Goal: Check status: Check status

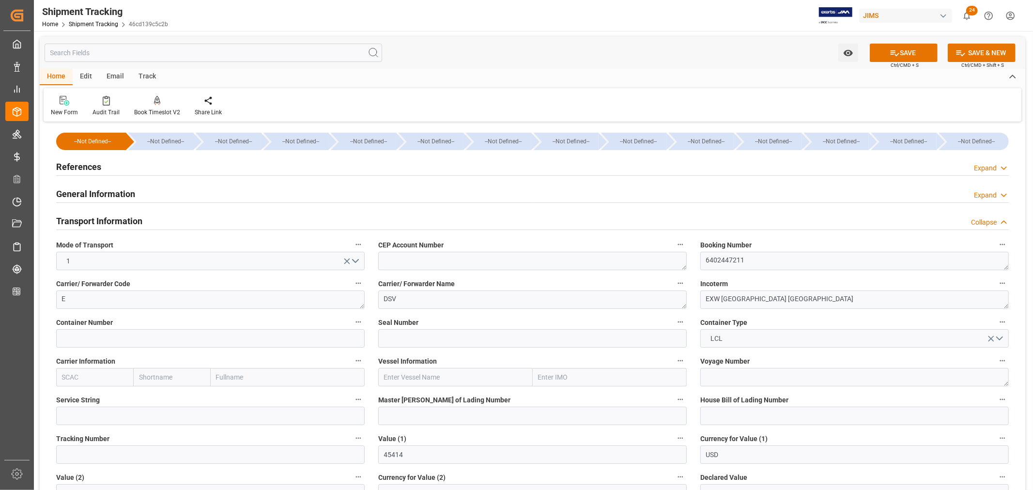
scroll to position [484, 0]
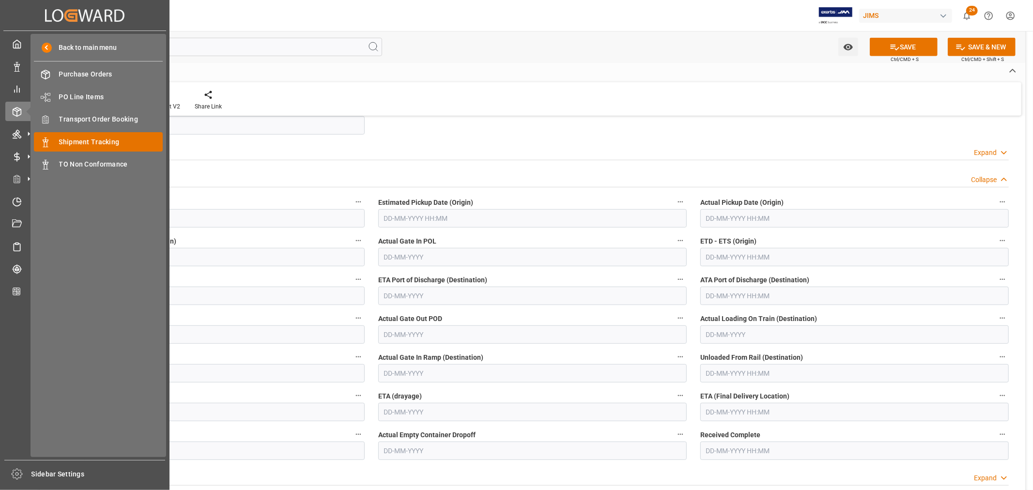
click at [90, 142] on span "Shipment Tracking" at bounding box center [111, 142] width 104 height 10
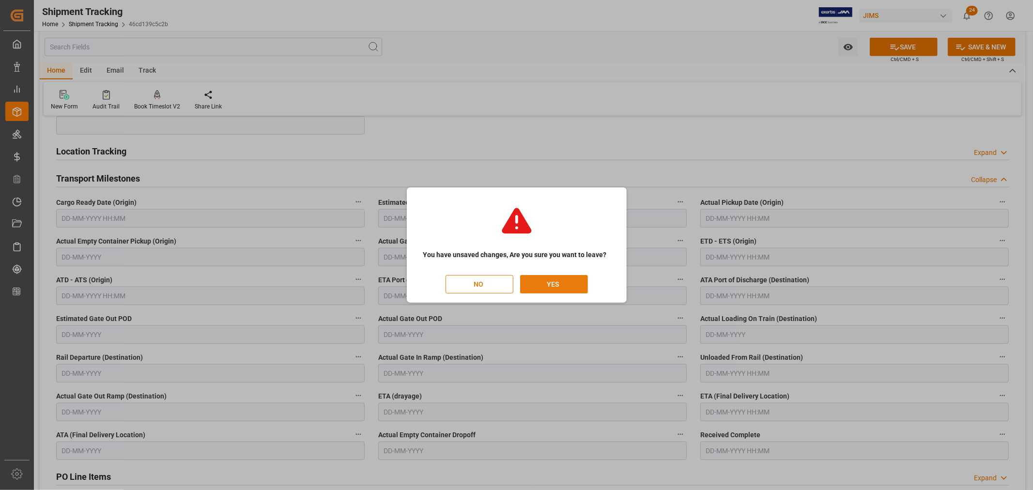
click at [558, 283] on button "YES" at bounding box center [554, 284] width 68 height 18
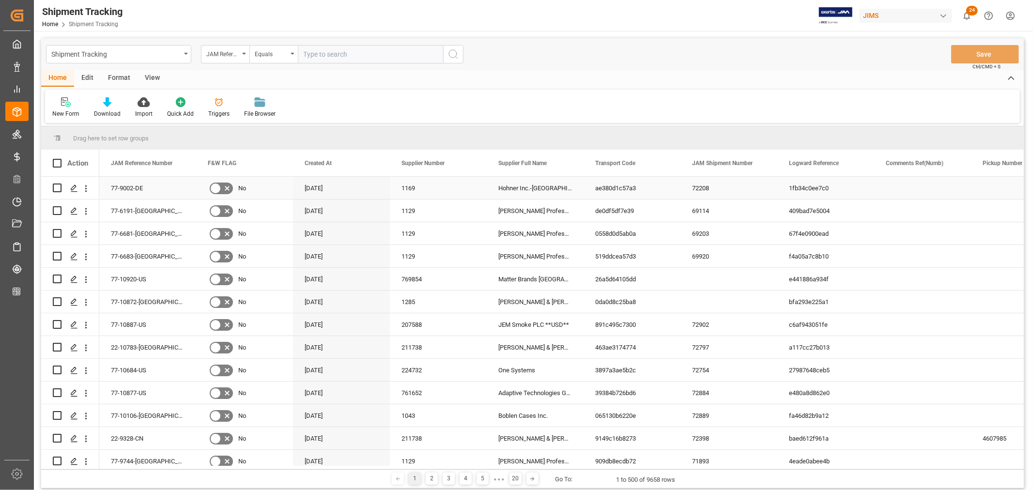
click at [915, 192] on div "Press SPACE to select this row." at bounding box center [922, 188] width 97 height 22
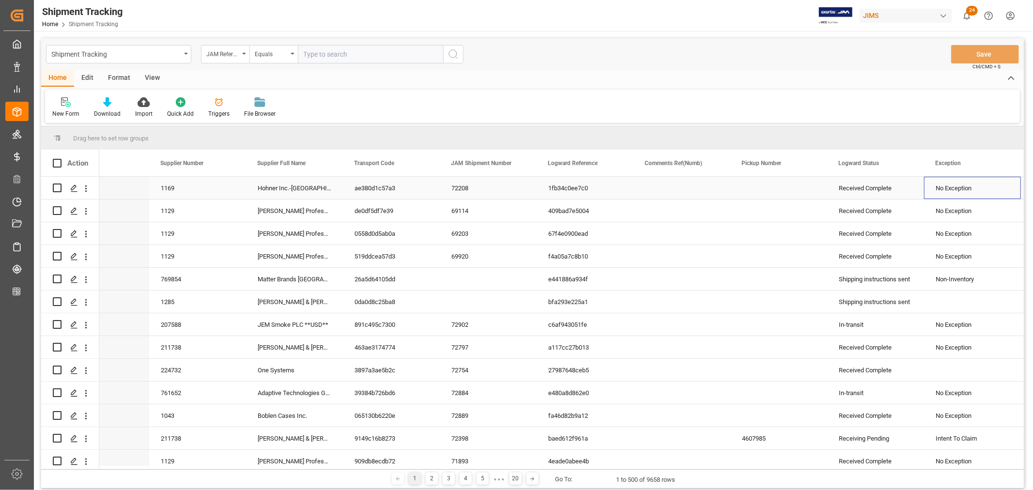
scroll to position [0, 241]
drag, startPoint x: 862, startPoint y: 162, endPoint x: 859, endPoint y: 139, distance: 22.5
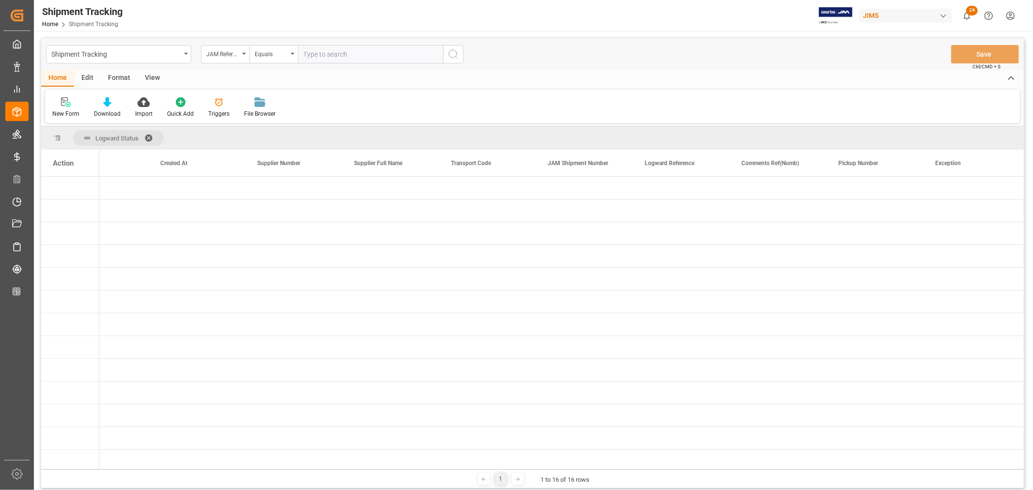
click at [149, 134] on span at bounding box center [151, 138] width 15 height 9
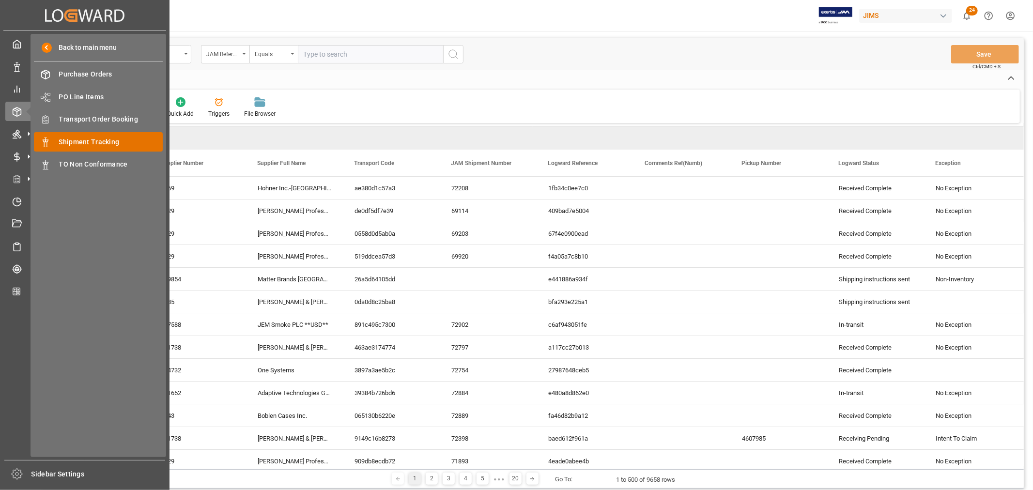
click at [93, 137] on span "Shipment Tracking" at bounding box center [111, 142] width 104 height 10
click at [93, 138] on span "Shipment Tracking" at bounding box center [111, 142] width 104 height 10
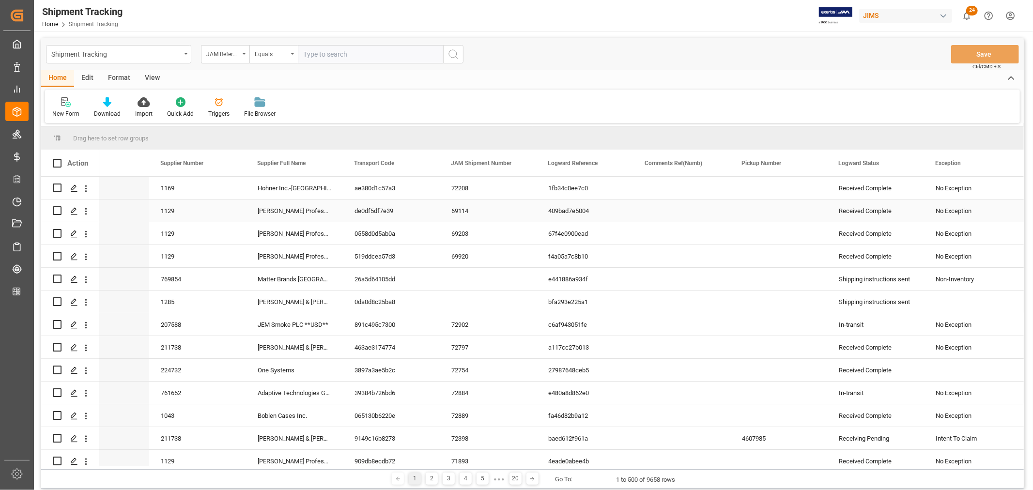
click at [869, 213] on div "Received Complete" at bounding box center [875, 211] width 74 height 22
click at [947, 212] on div "No Exception" at bounding box center [972, 211] width 74 height 22
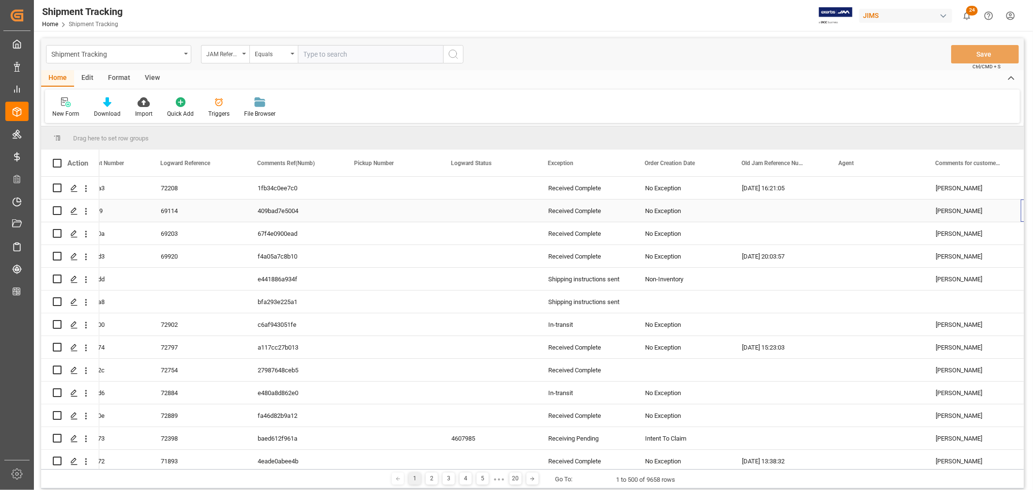
scroll to position [0, 628]
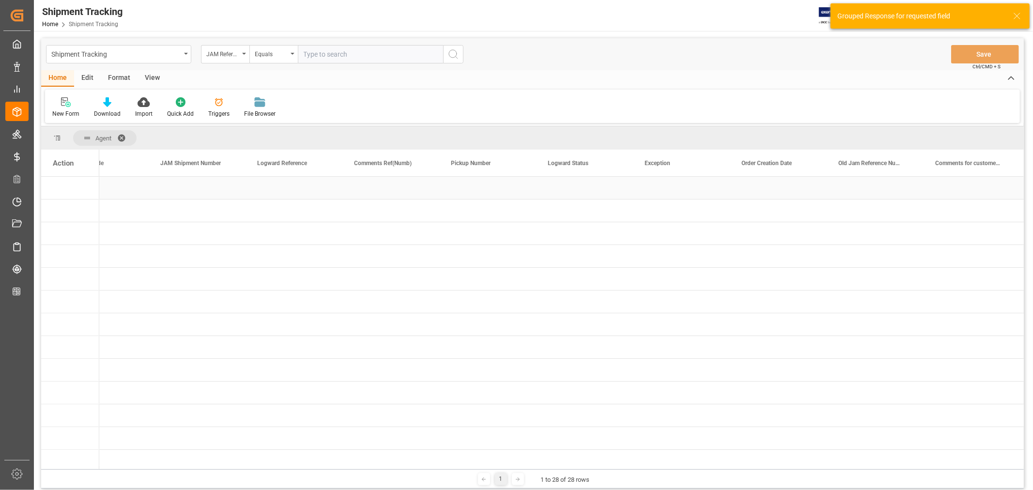
click at [466, 188] on div "Press SPACE to select this row." at bounding box center [488, 188] width 97 height 22
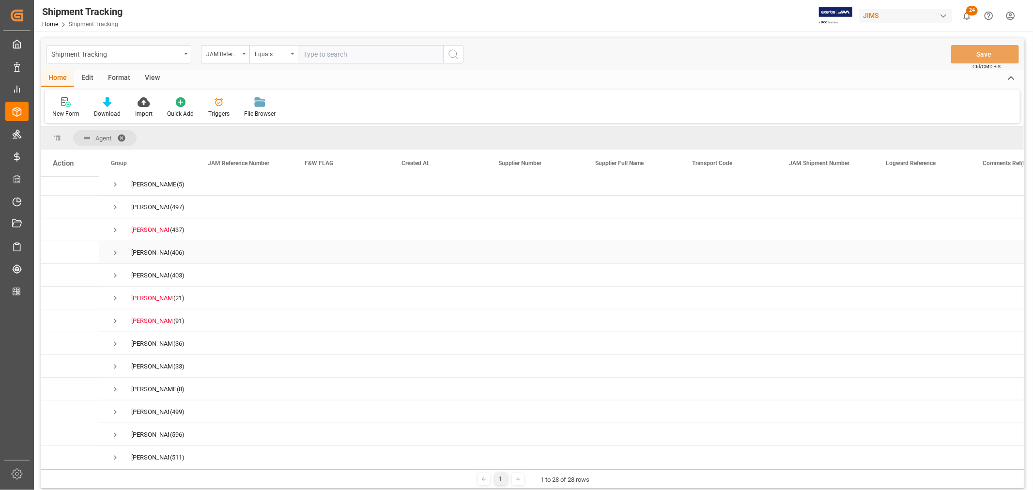
scroll to position [350, 0]
click at [114, 360] on span "Press SPACE to select this row." at bounding box center [115, 363] width 9 height 9
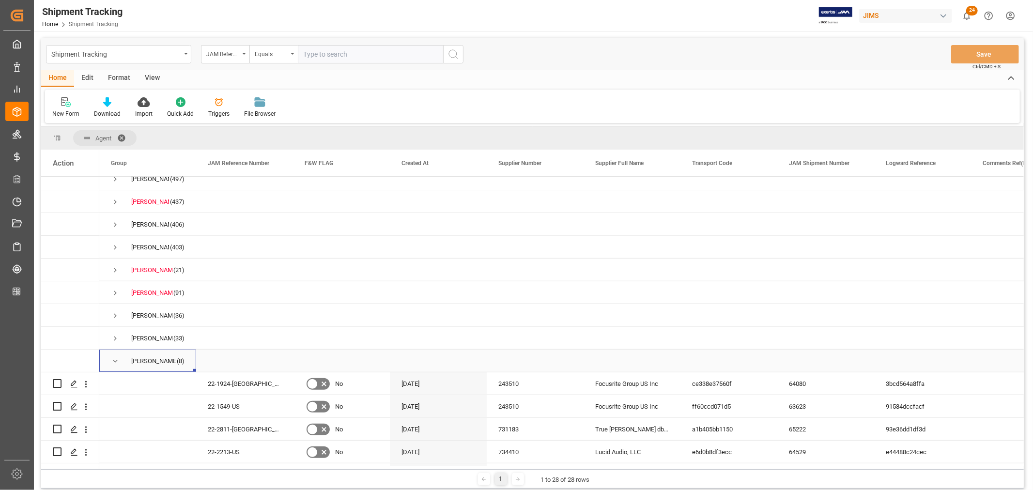
click at [112, 360] on span "Press SPACE to select this row." at bounding box center [115, 361] width 9 height 9
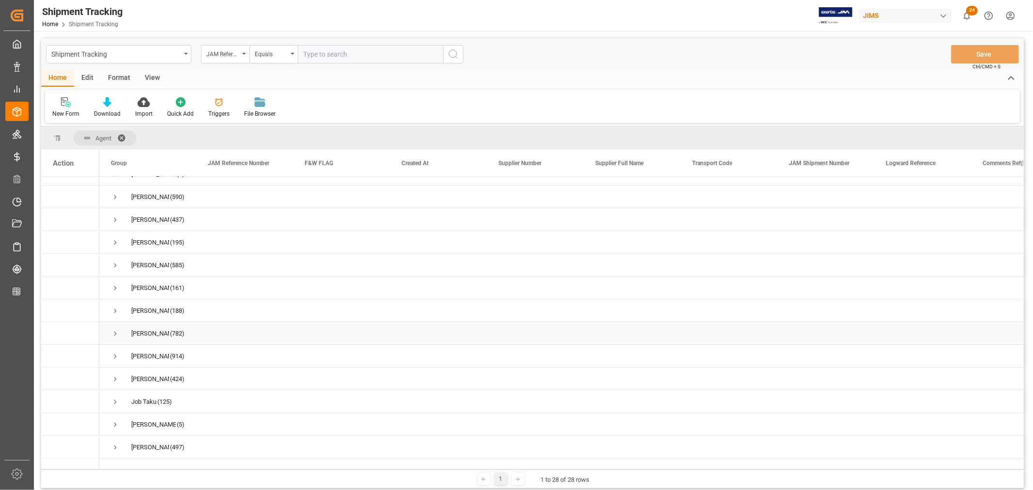
scroll to position [28, 0]
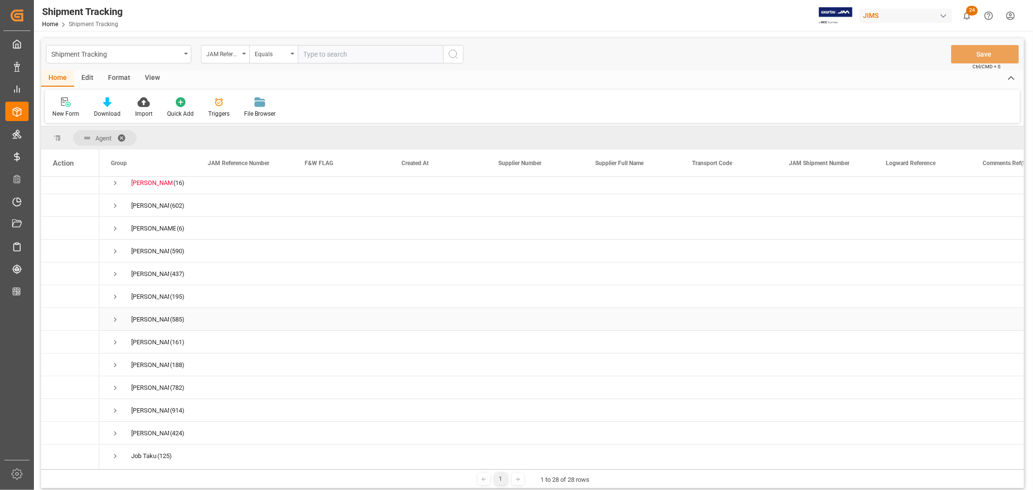
click at [114, 318] on span "Press SPACE to select this row." at bounding box center [115, 319] width 9 height 9
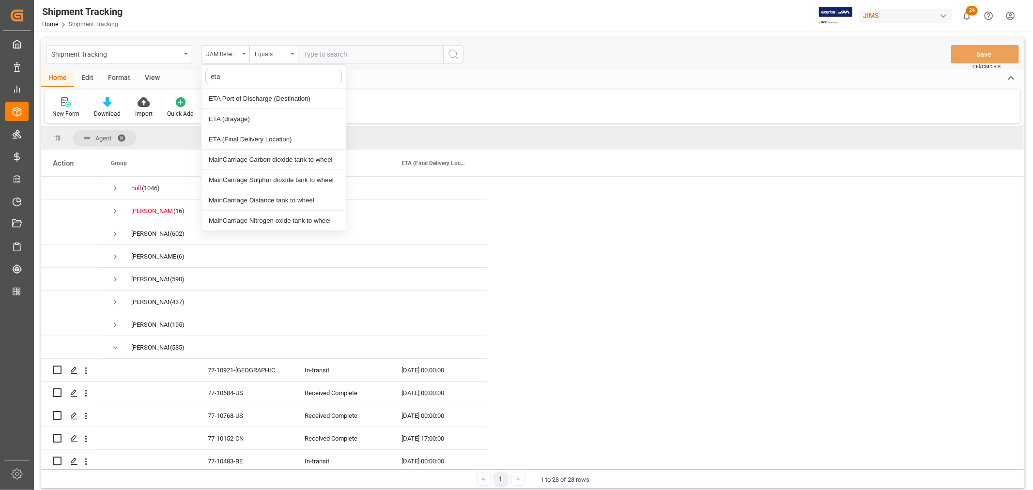
scroll to position [28, 0]
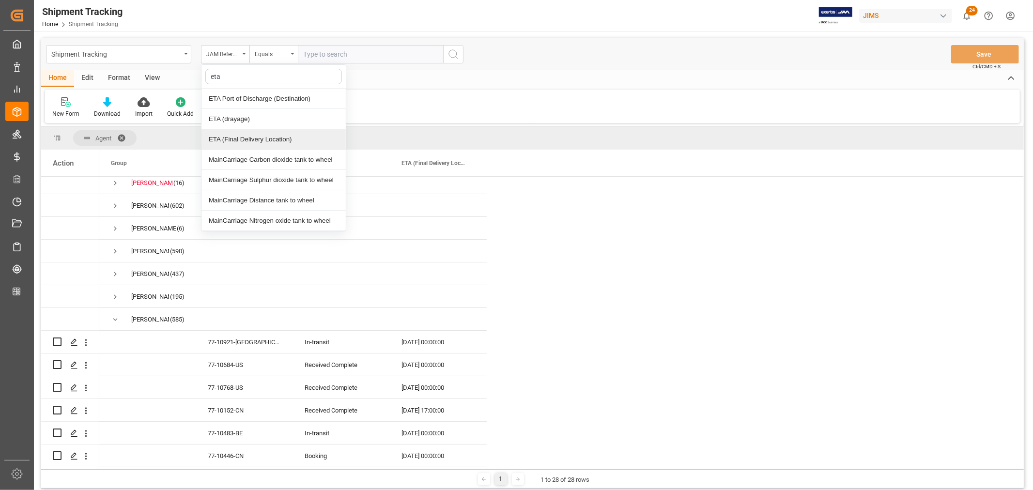
click at [232, 141] on div "ETA (Final Delivery Location)" at bounding box center [273, 139] width 144 height 20
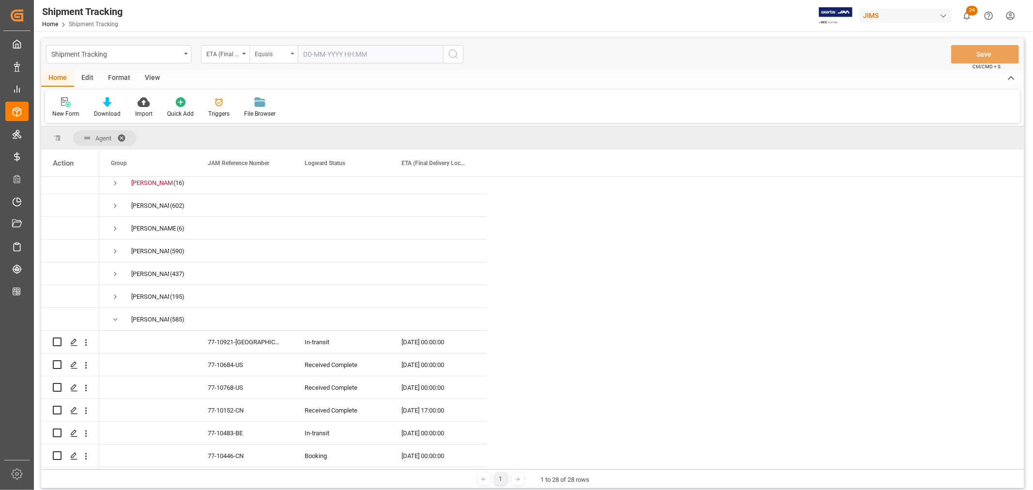
click at [293, 53] on icon "open menu" at bounding box center [292, 54] width 4 height 2
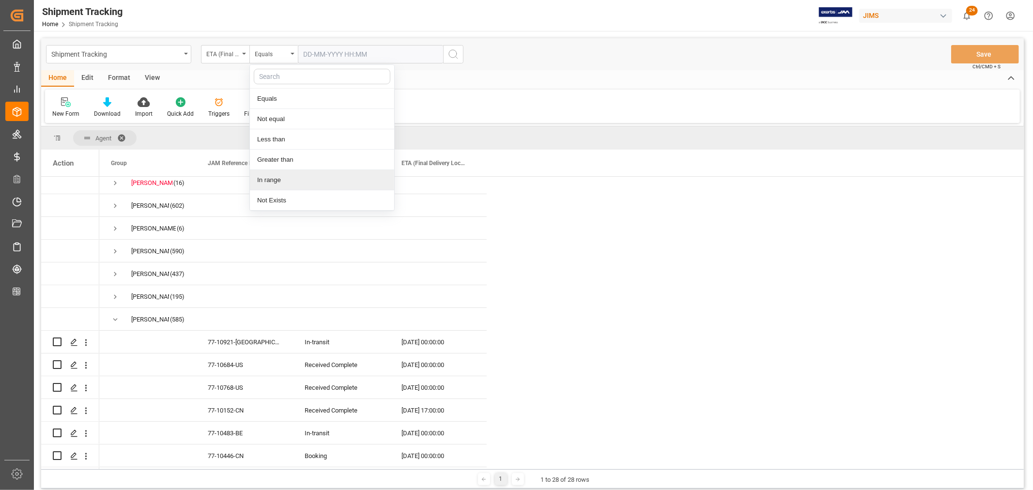
click at [268, 181] on div "In range" at bounding box center [322, 180] width 144 height 20
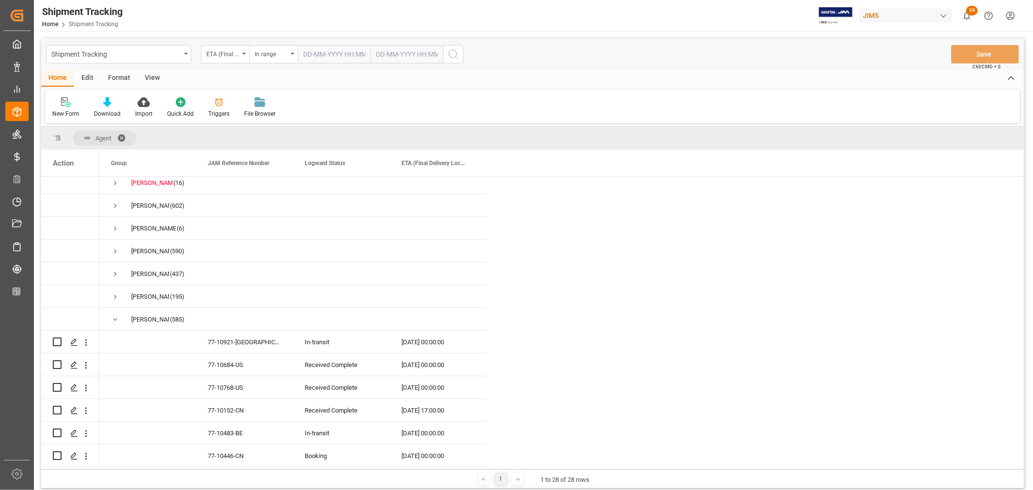
click at [334, 55] on input "text" at bounding box center [334, 54] width 73 height 18
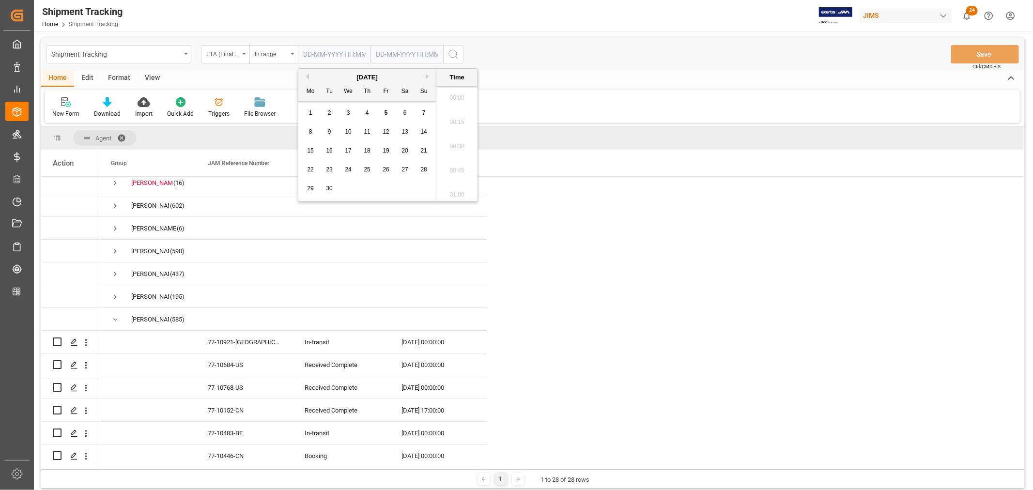
scroll to position [1358, 0]
click at [307, 76] on button "Previous Month" at bounding box center [306, 77] width 6 height 6
click at [384, 113] on span "1" at bounding box center [385, 112] width 3 height 7
type input "01-08-2025 00:00"
click at [423, 51] on input "text" at bounding box center [406, 54] width 73 height 18
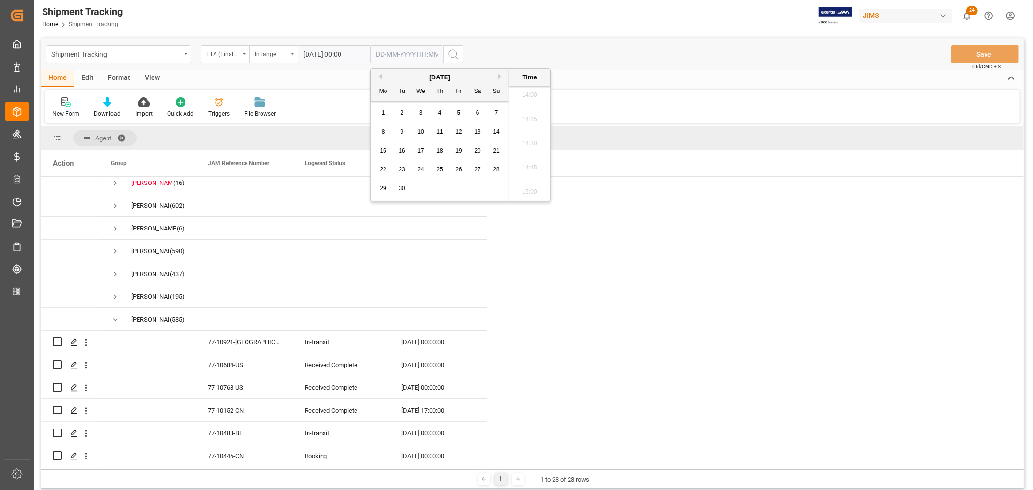
click at [401, 186] on span "30" at bounding box center [401, 188] width 6 height 7
type input "30-09-2025 00:00"
click at [612, 46] on div "Shipment Tracking ETA (Final Delivery Location) In range 01-08-2025 00:00 30-09…" at bounding box center [532, 54] width 982 height 32
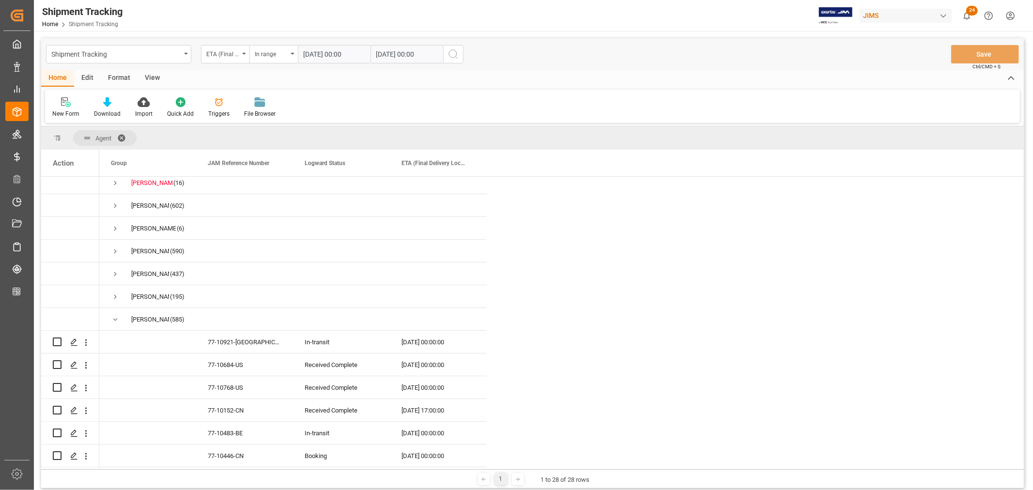
click at [453, 54] on icon "search button" at bounding box center [453, 54] width 12 height 12
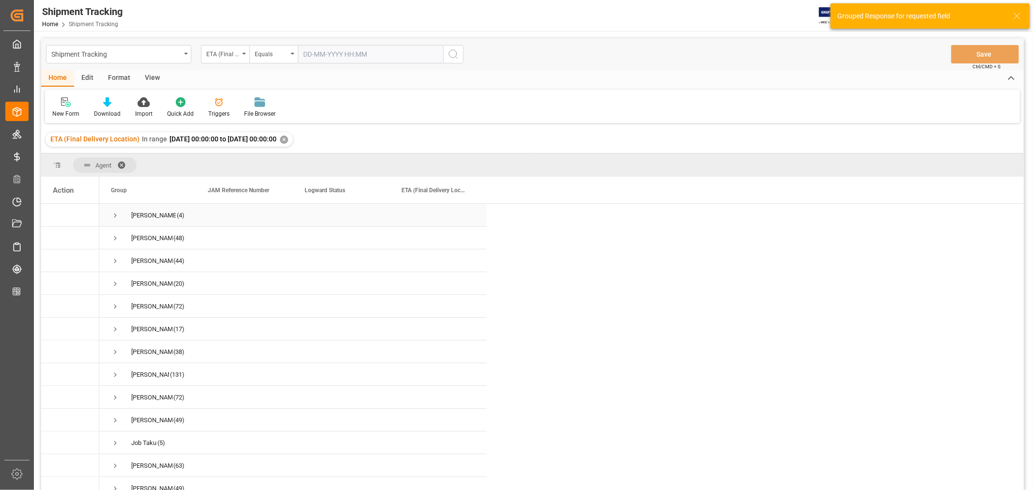
scroll to position [3, 0]
click at [113, 303] on span "Press SPACE to select this row." at bounding box center [115, 306] width 9 height 9
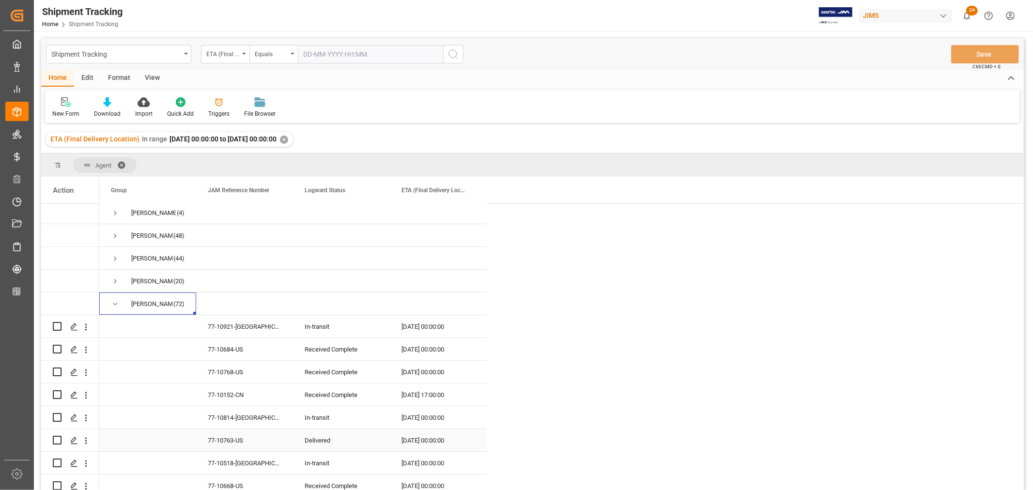
scroll to position [0, 0]
click at [114, 305] on span "Press SPACE to select this row." at bounding box center [115, 306] width 9 height 9
